Goal: Information Seeking & Learning: Learn about a topic

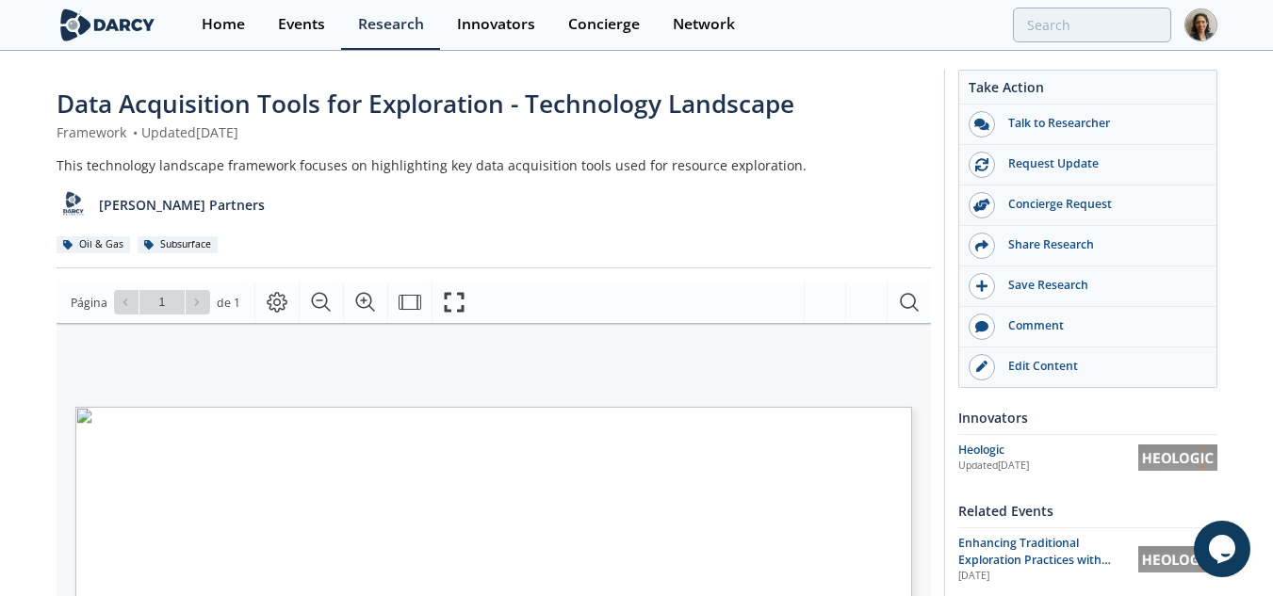
drag, startPoint x: 0, startPoint y: 0, endPoint x: 83, endPoint y: 26, distance: 87.0
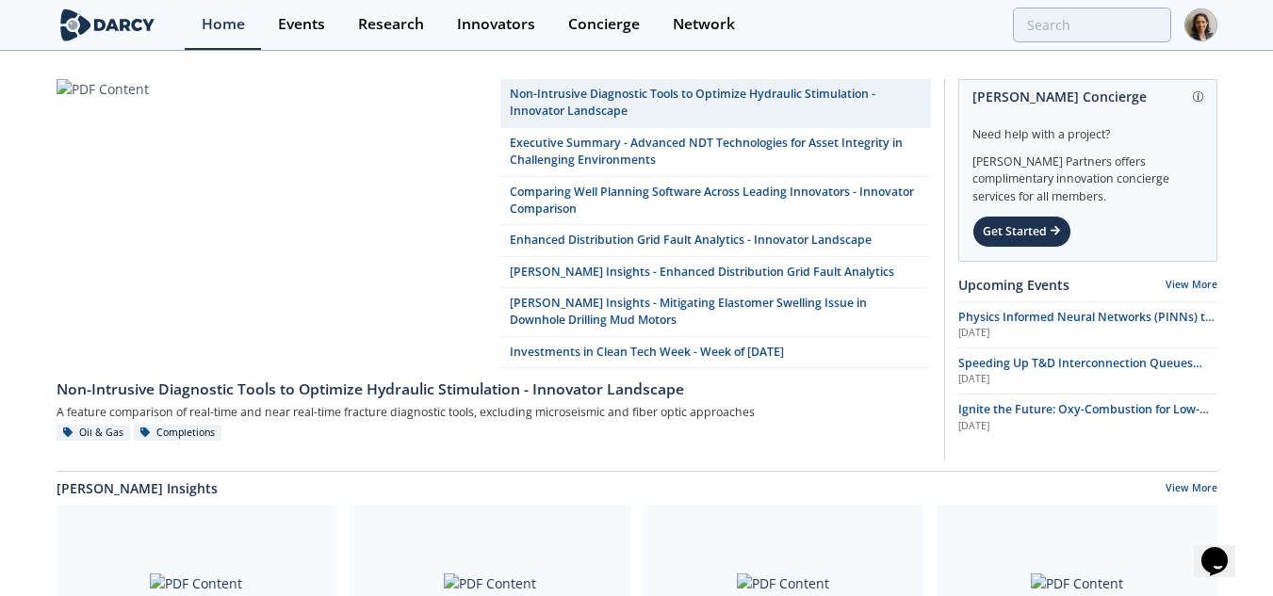
click at [1066, 45] on div "Home Events Research Innovators Concierge Network" at bounding box center [701, 25] width 1032 height 50
click at [1010, 18] on div at bounding box center [967, 25] width 406 height 35
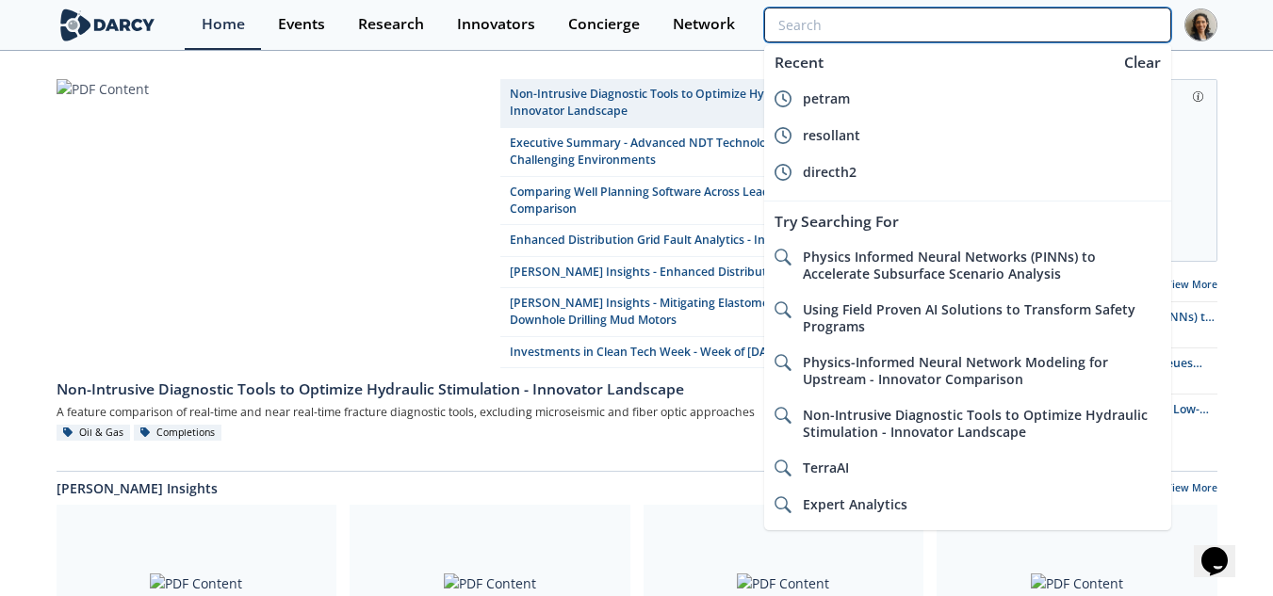
click at [1033, 18] on input "search" at bounding box center [967, 25] width 406 height 35
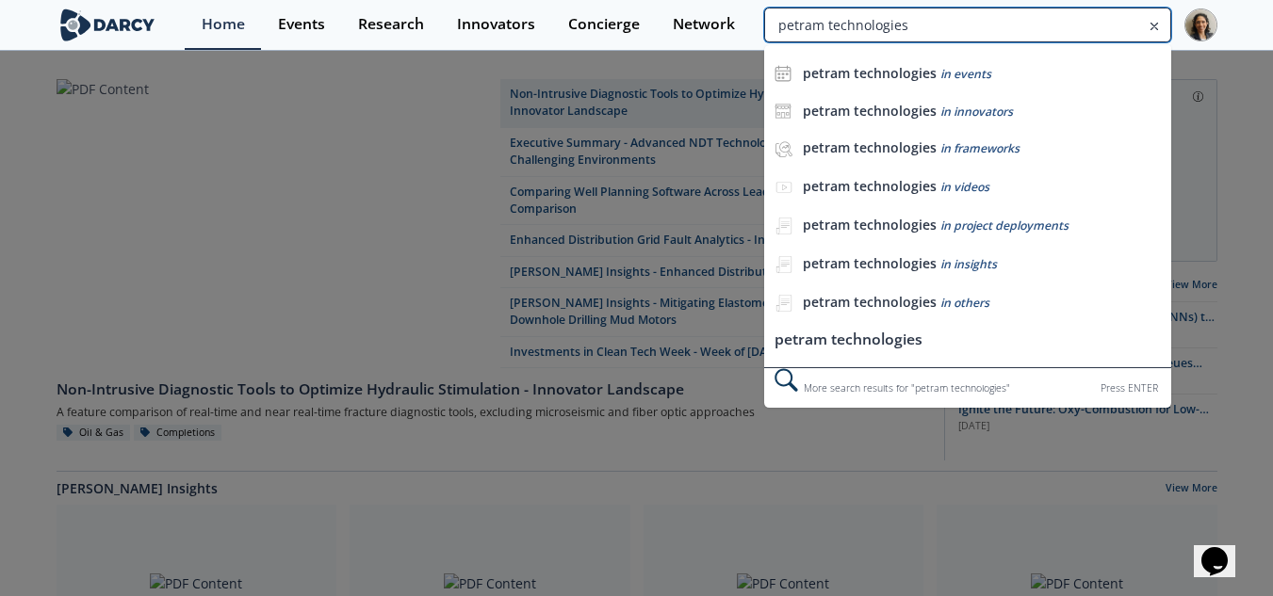
type input "petram technologies"
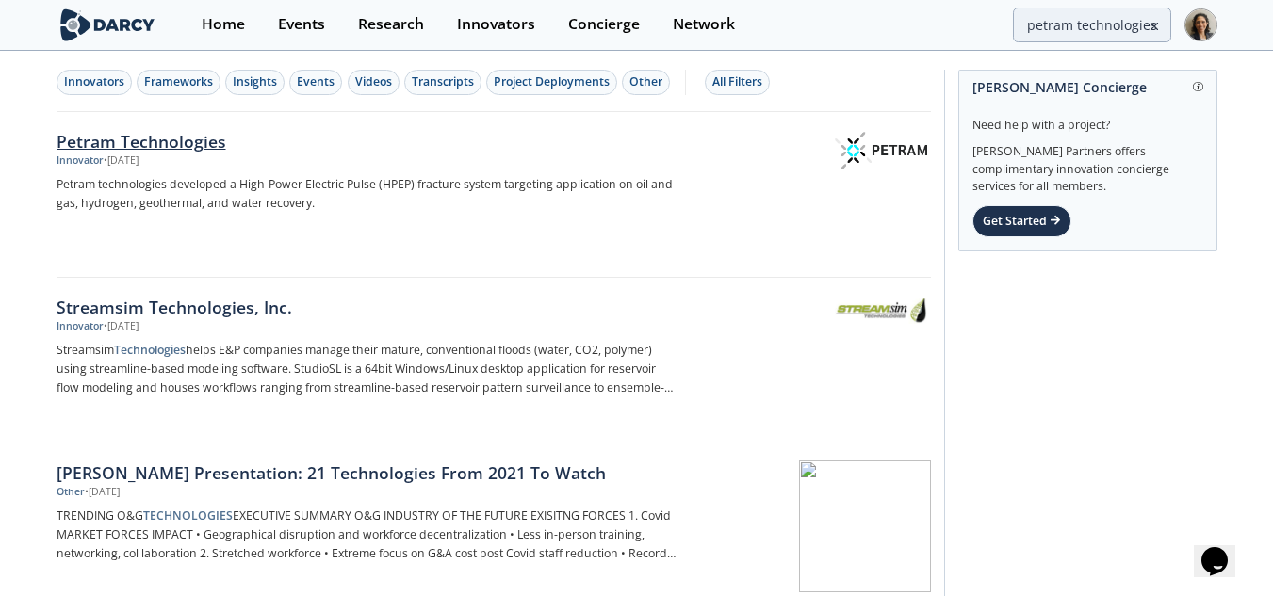
click at [185, 193] on p "Petram technologies developed a High-Power Electric Pulse (HPEP) fracture syste…" at bounding box center [369, 194] width 624 height 38
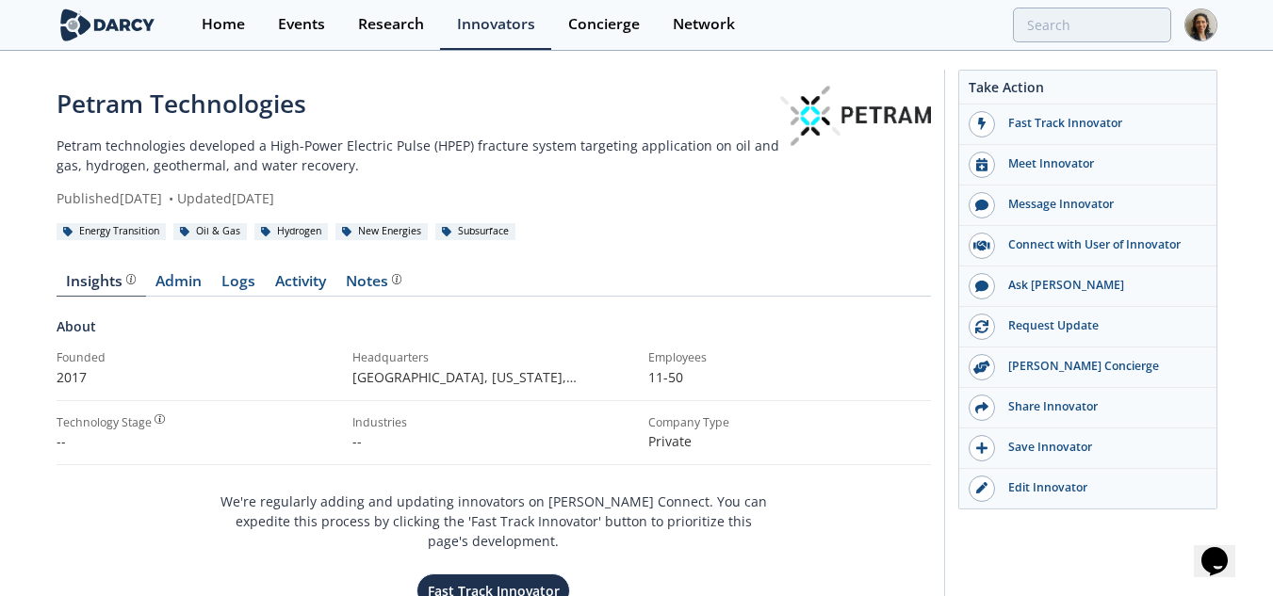
click at [880, 262] on div "Insights Admin Logs Activity Notes About Founded 2017 Headquarters Jersey City,…" at bounding box center [494, 465] width 874 height 434
click at [497, 103] on div "Petram Technologies" at bounding box center [419, 104] width 725 height 37
